Goal: Answer question/provide support: Share knowledge or assist other users

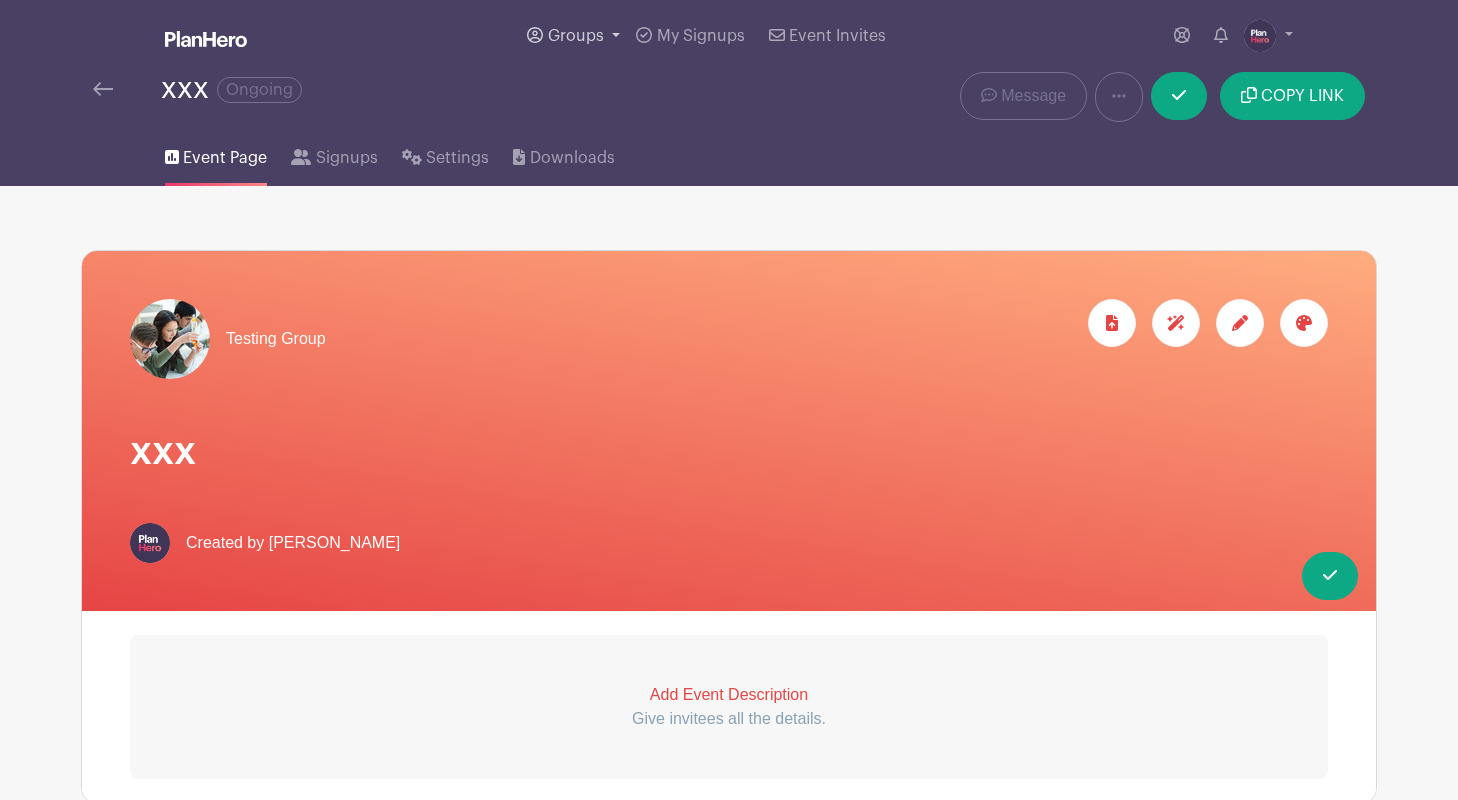
click at [555, 35] on span "Groups" at bounding box center [576, 36] width 56 height 16
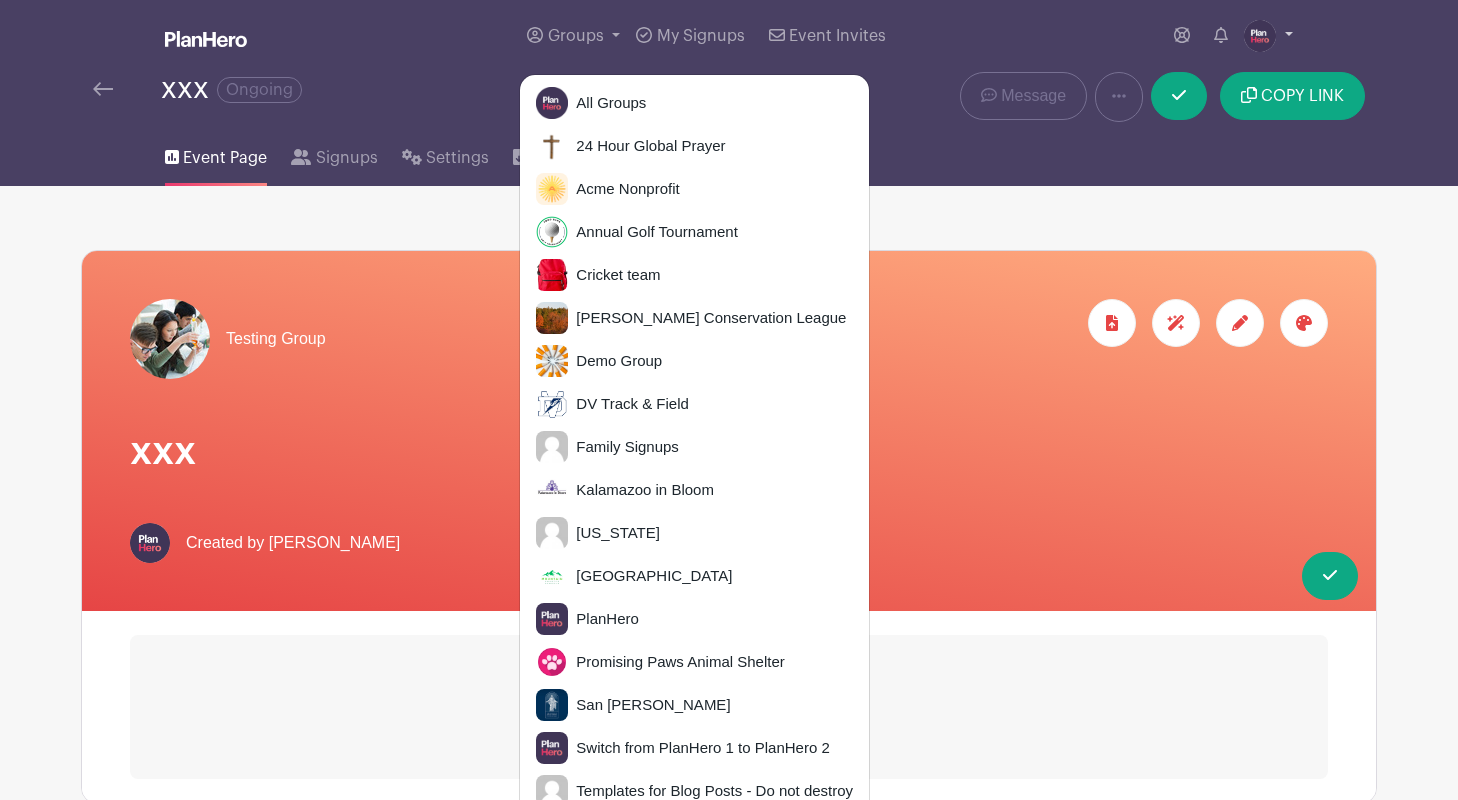
click at [1271, 36] on img at bounding box center [1260, 36] width 32 height 32
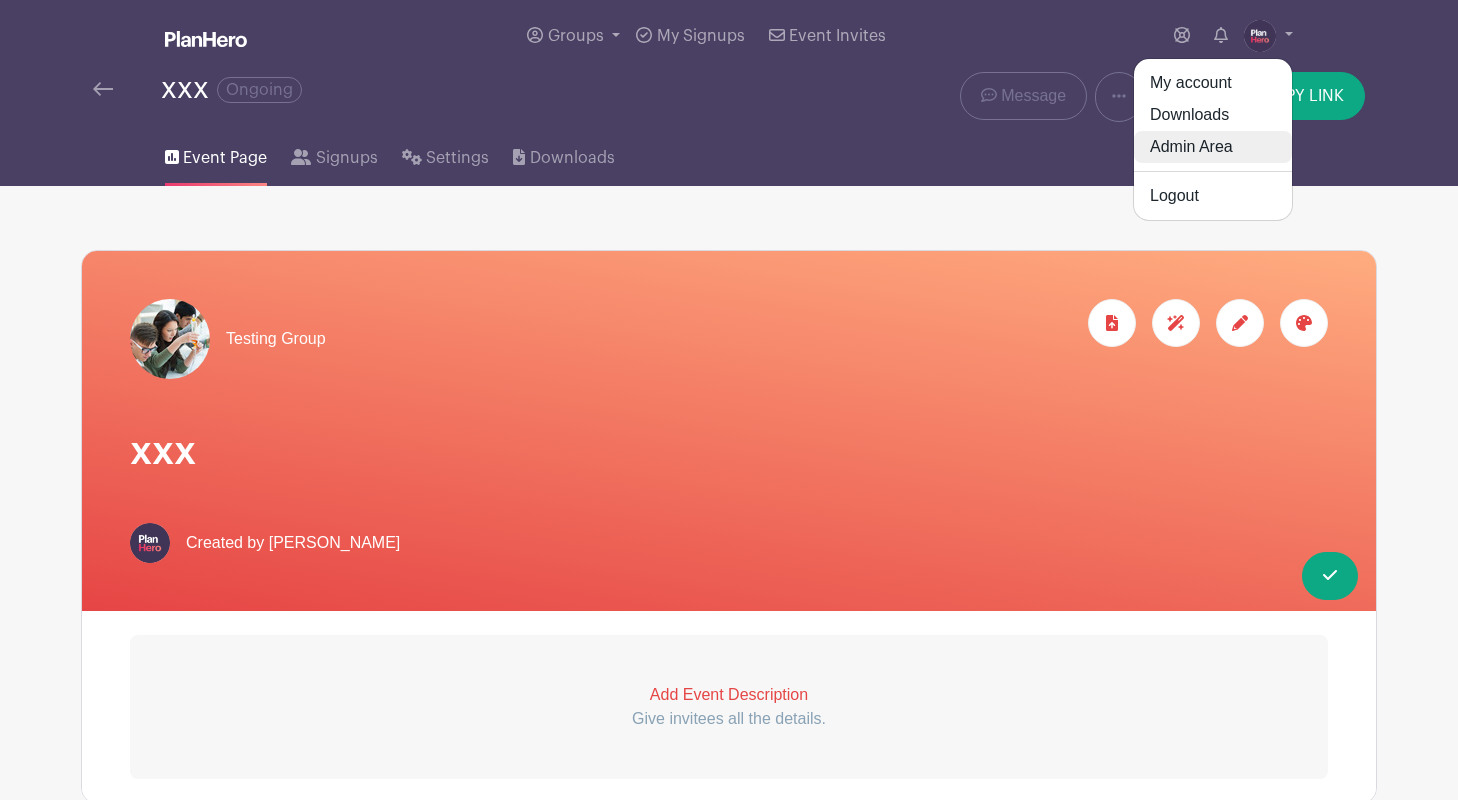
click at [1215, 139] on link "Admin Area" at bounding box center [1213, 147] width 158 height 32
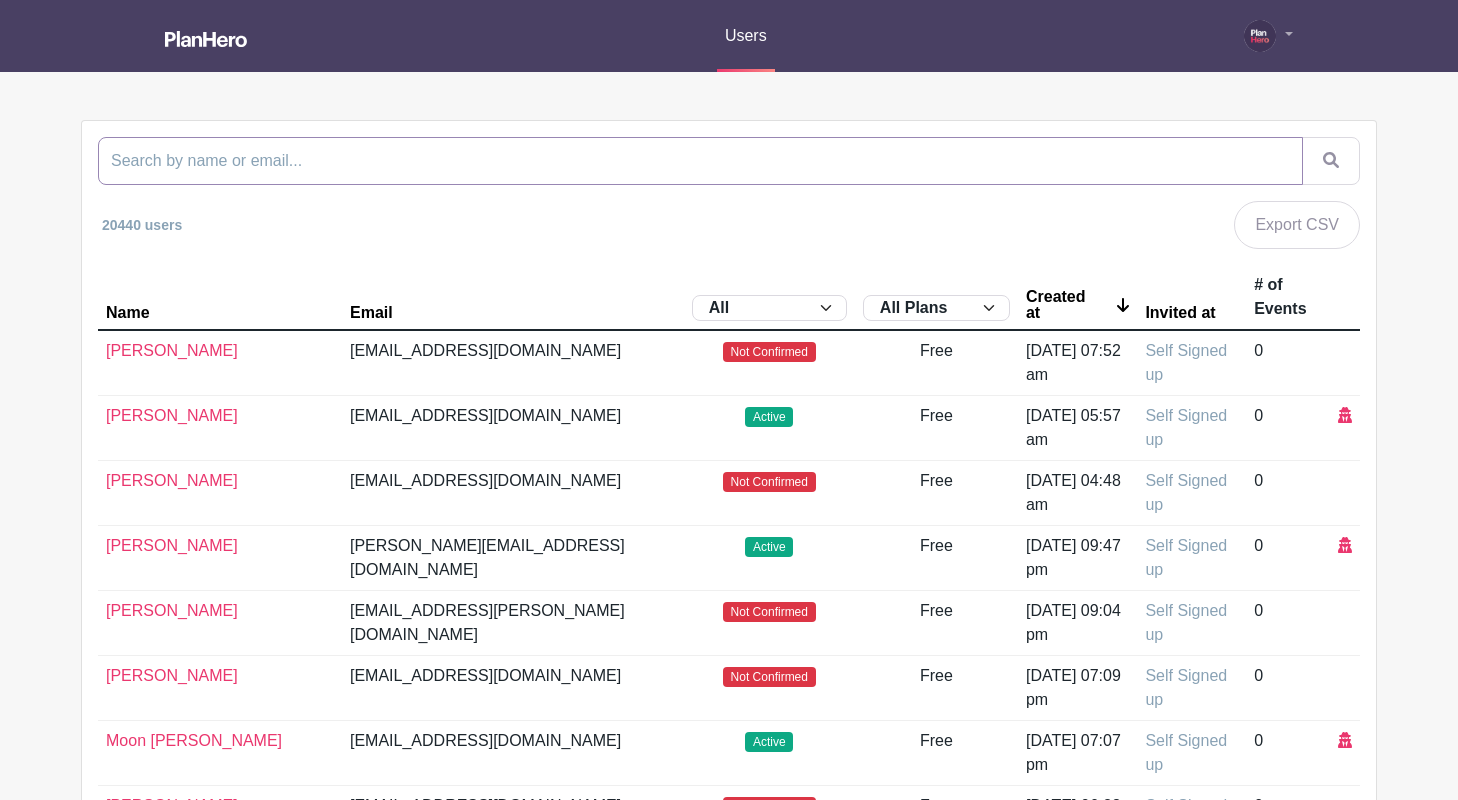
click at [634, 157] on input "search" at bounding box center [700, 161] width 1205 height 48
type input "[DEMOGRAPHIC_DATA]"
click at [1302, 137] on button "submit" at bounding box center [1331, 161] width 58 height 48
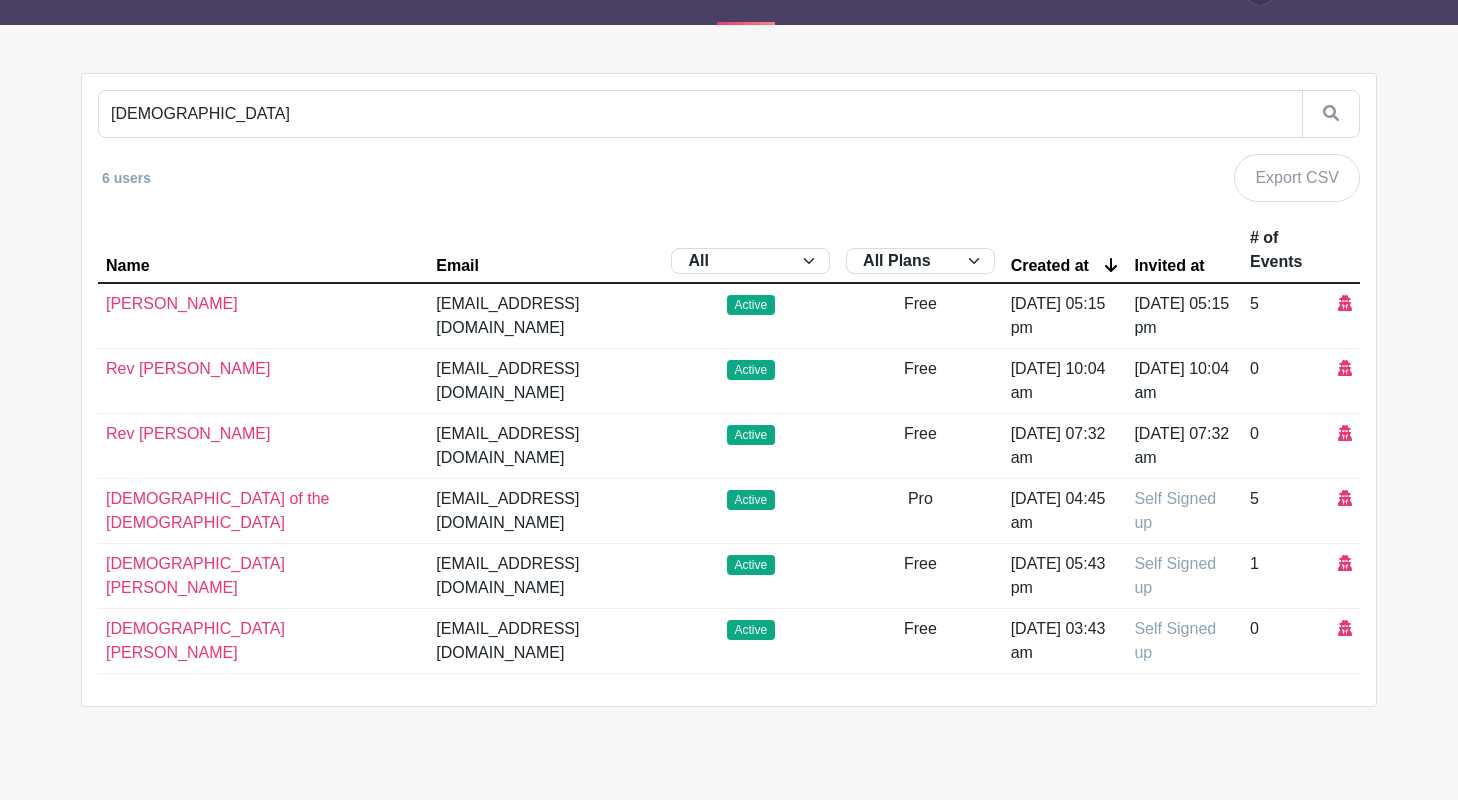
scroll to position [79, 0]
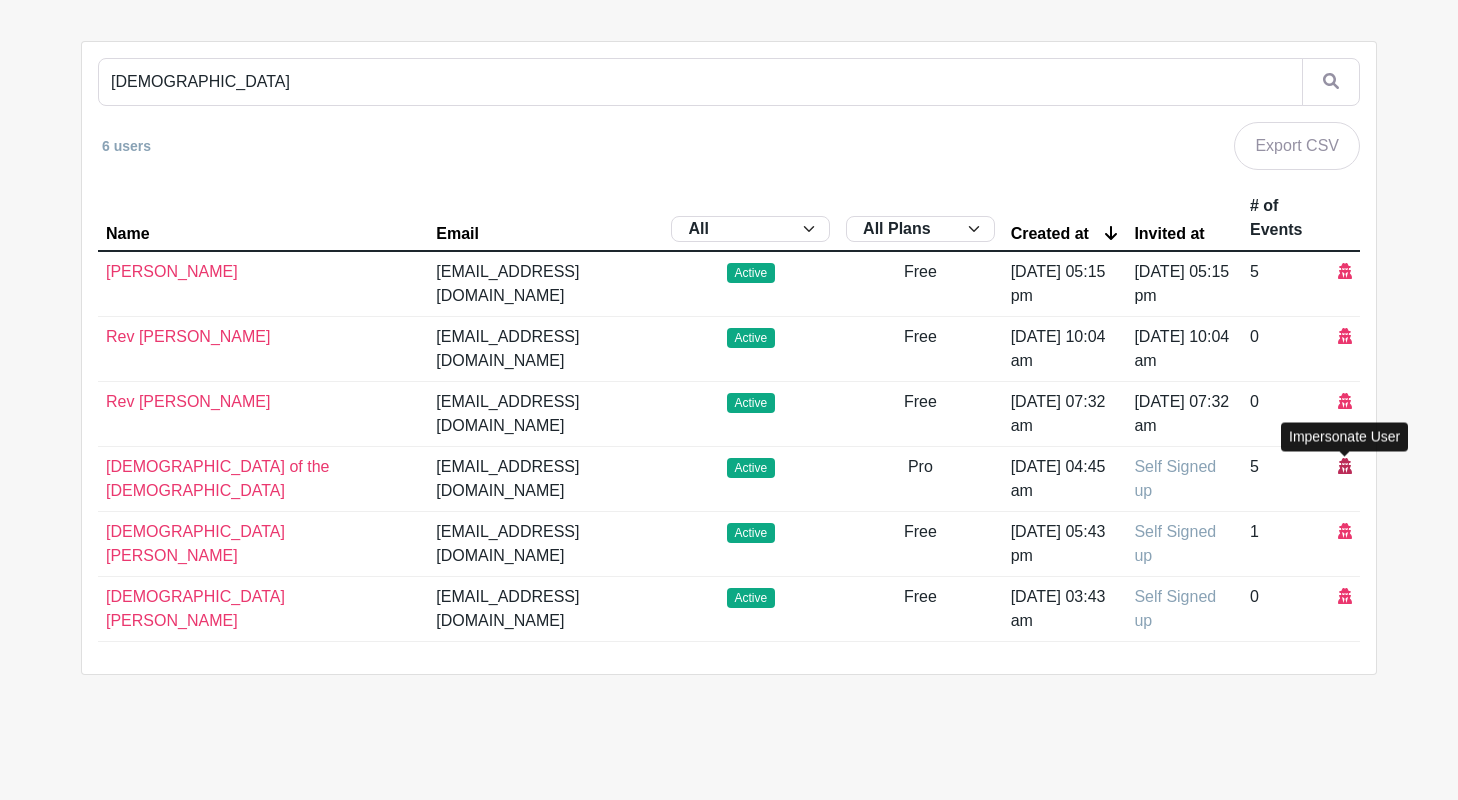
click at [1344, 465] on icon at bounding box center [1345, 466] width 14 height 16
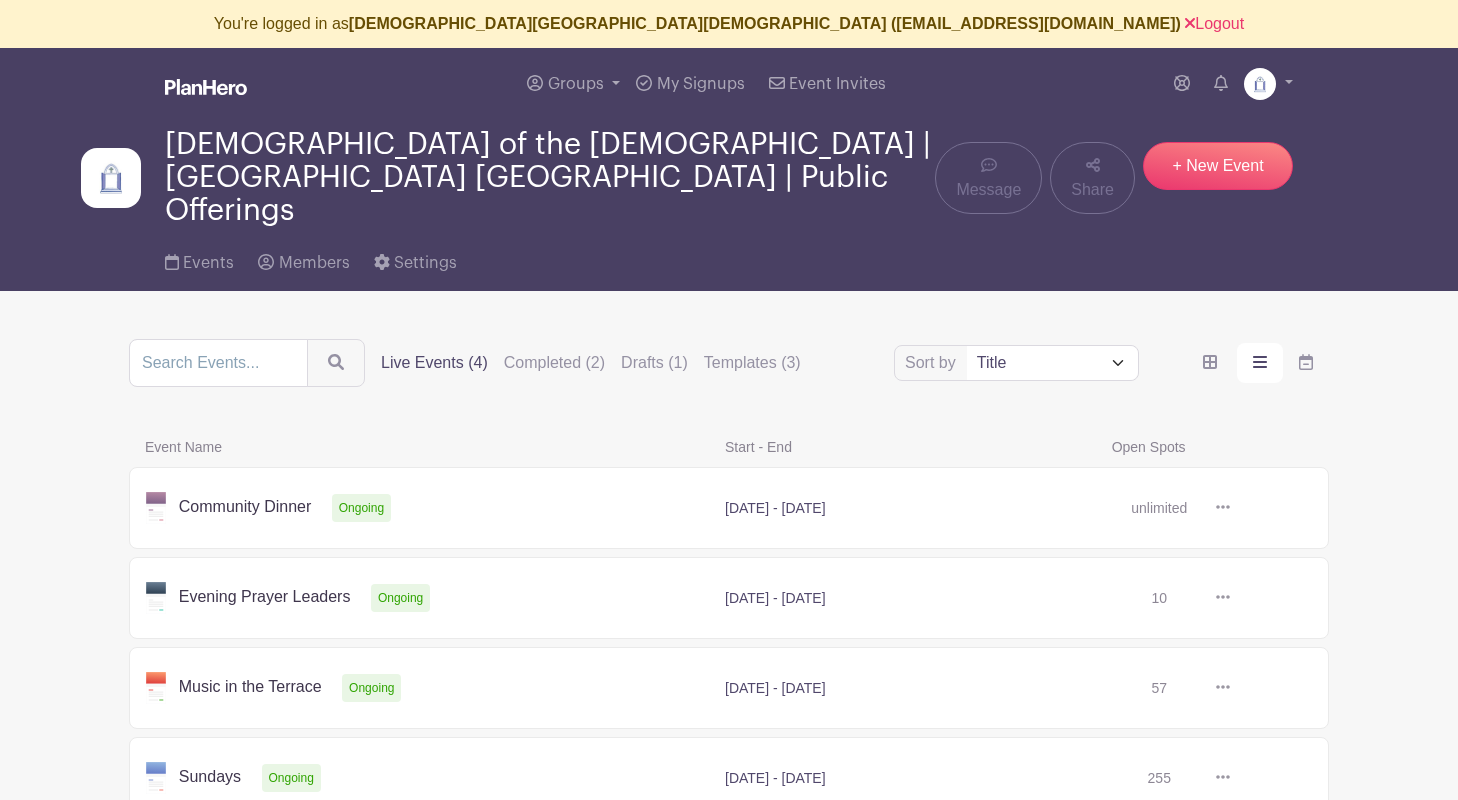
click at [1230, 508] on link at bounding box center [1230, 508] width 0 height 0
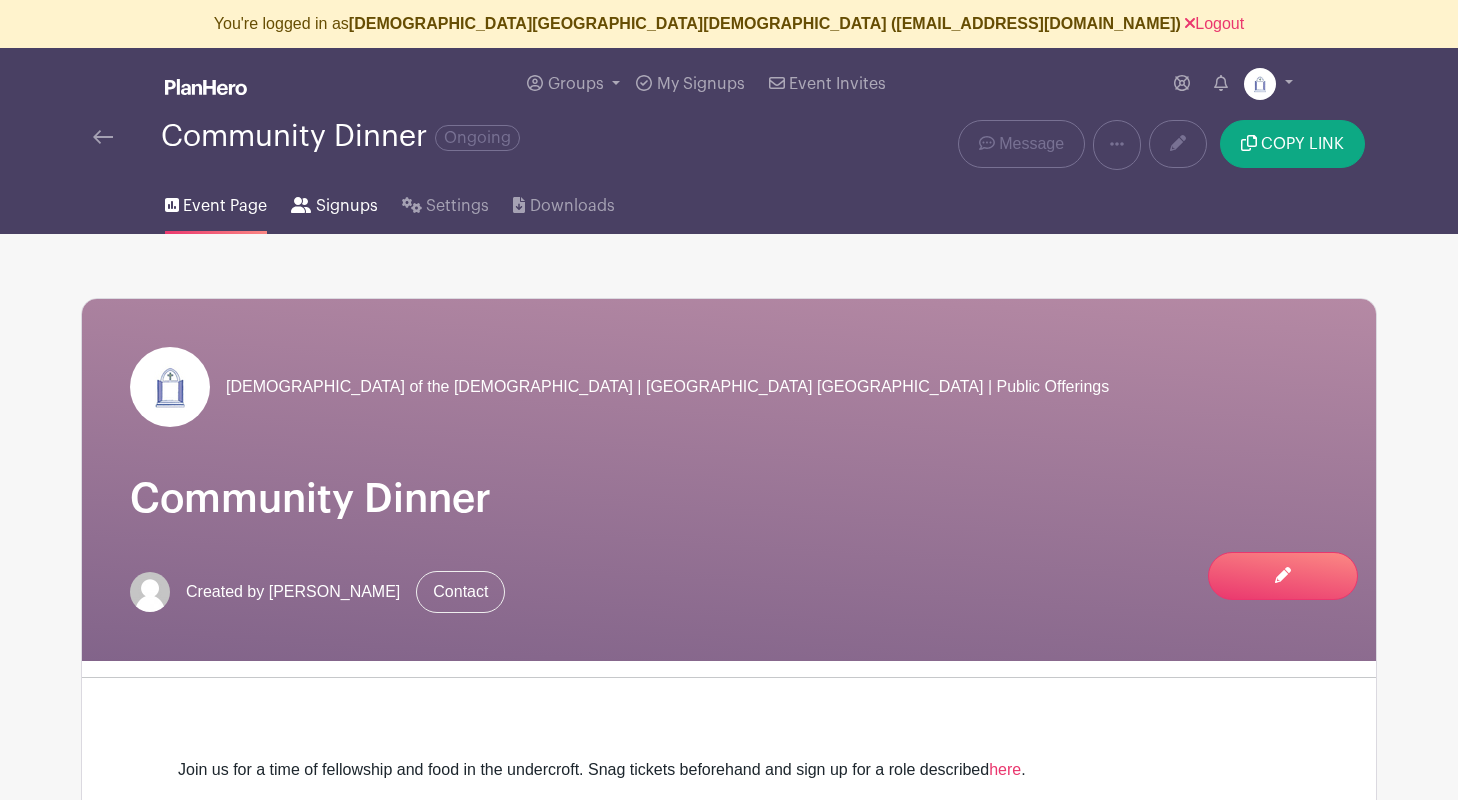
click at [348, 198] on span "Signups" at bounding box center [347, 206] width 62 height 24
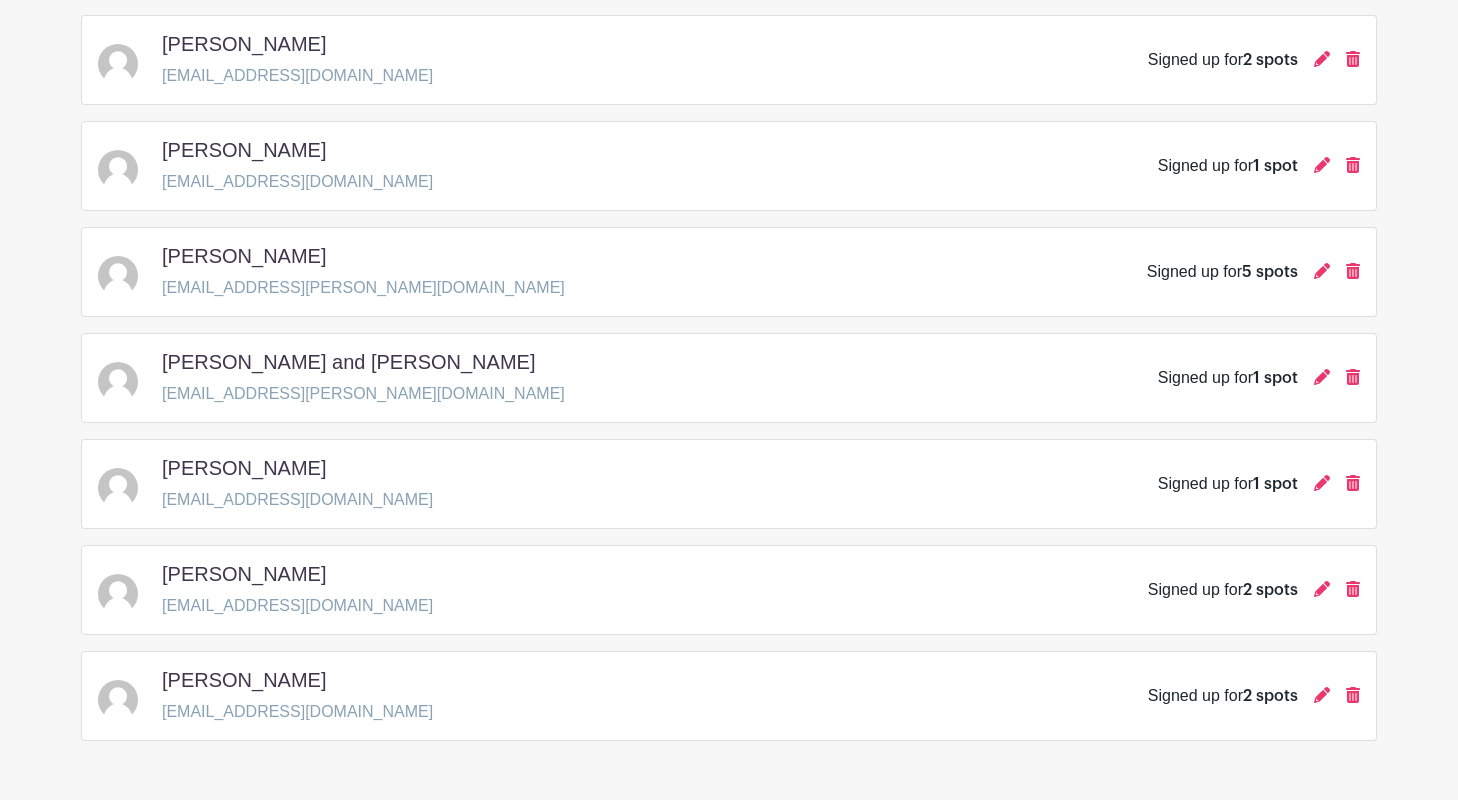
scroll to position [1612, 0]
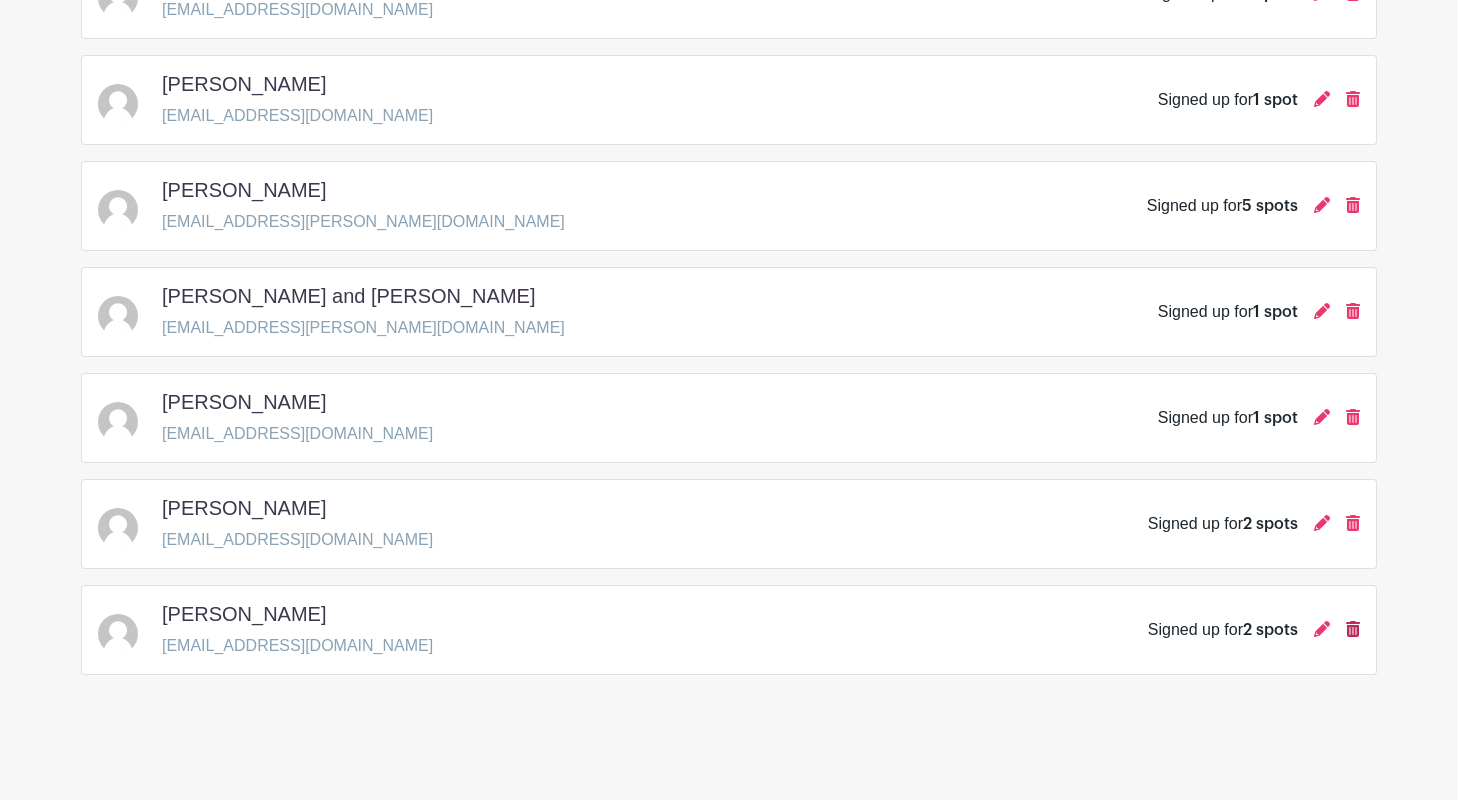
click at [1354, 631] on icon at bounding box center [1353, 629] width 14 height 16
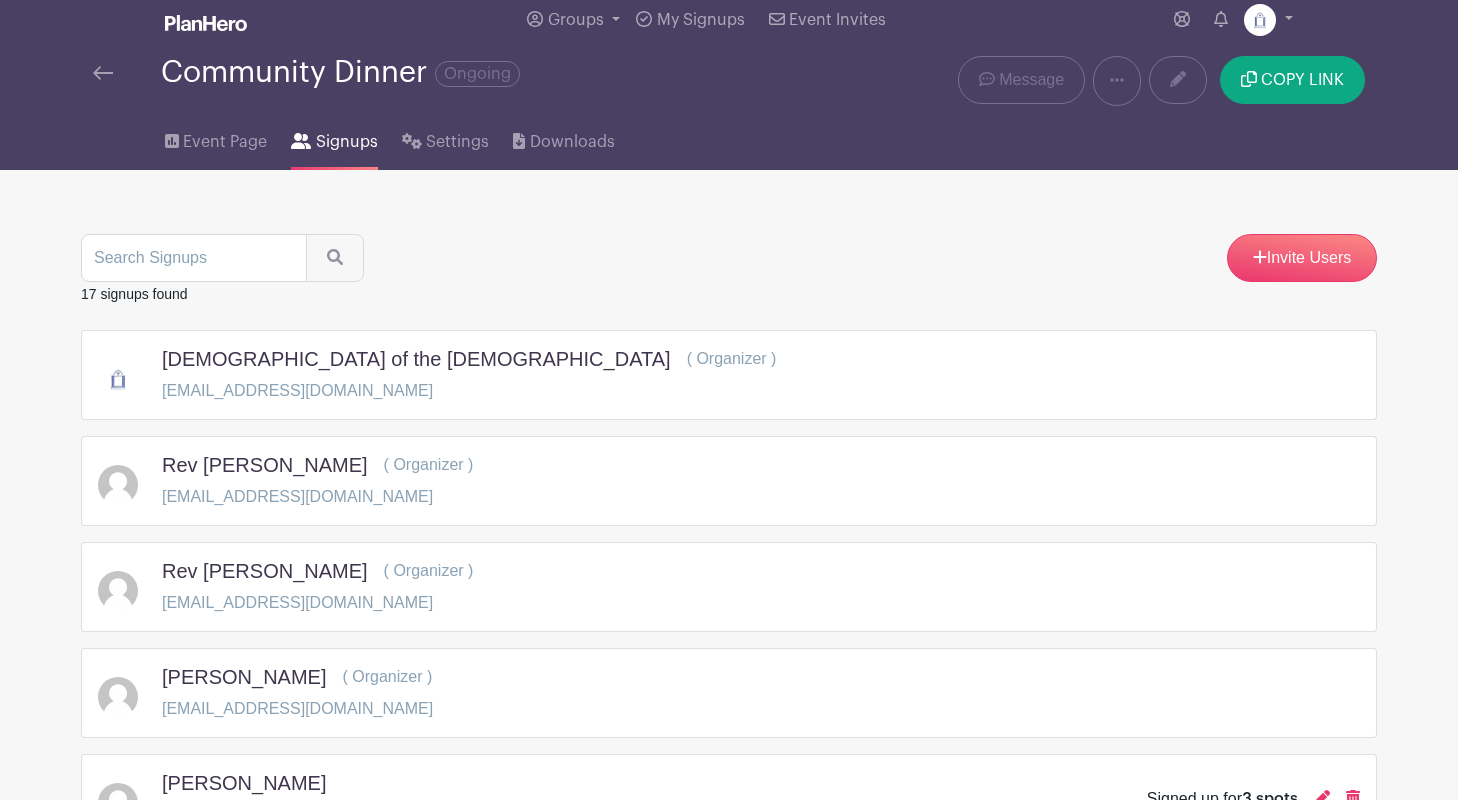
scroll to position [0, 0]
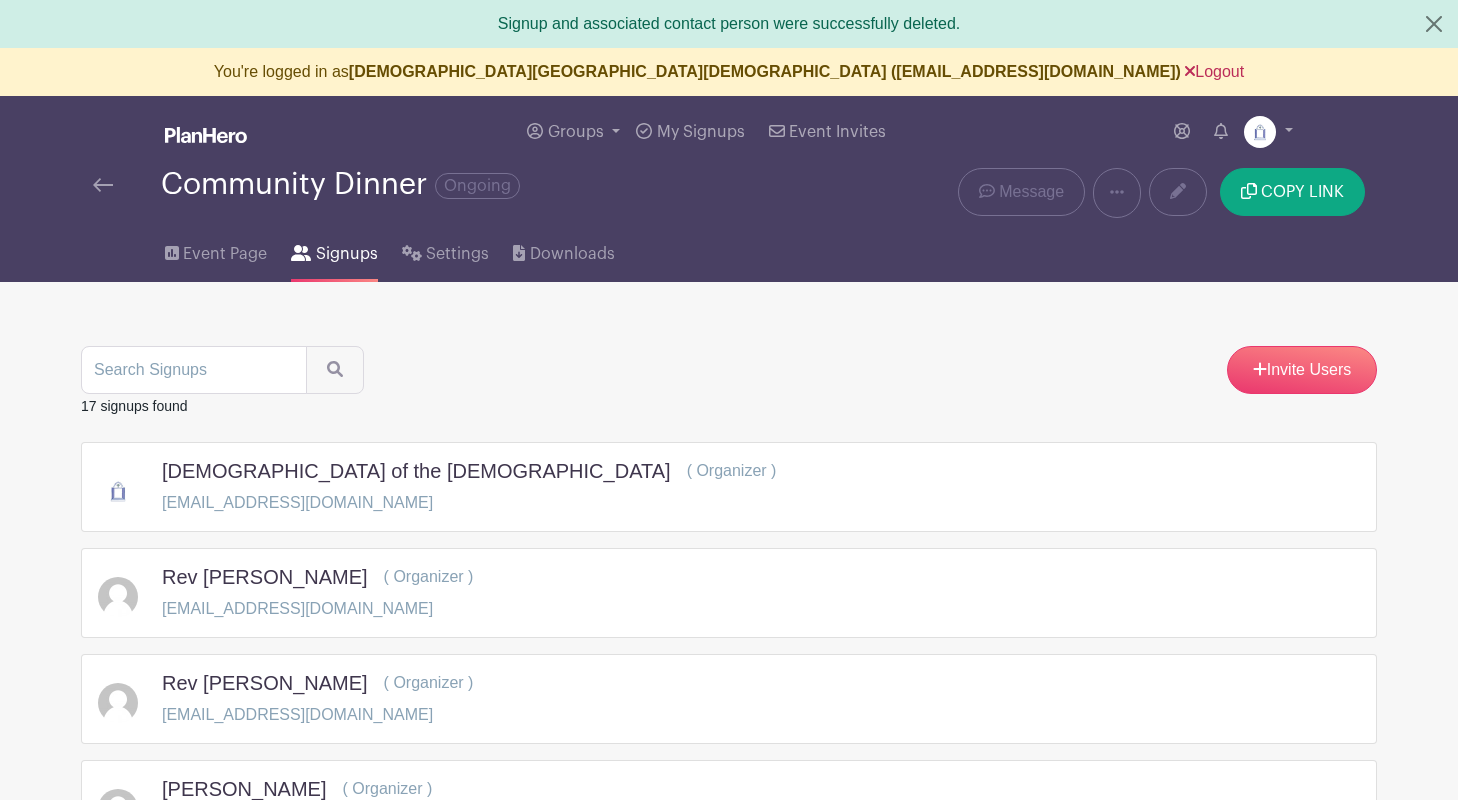
click at [1185, 66] on link "Logout" at bounding box center [1214, 71] width 59 height 17
